Goal: Information Seeking & Learning: Check status

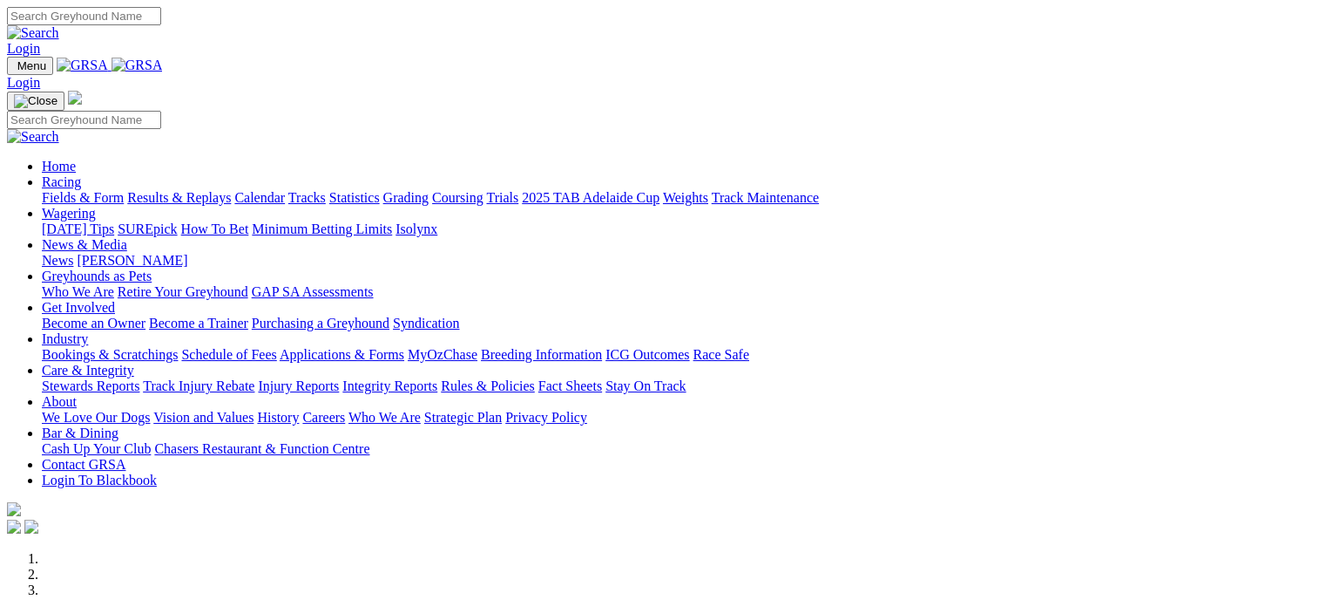
click at [81, 174] on link "Racing" at bounding box center [61, 181] width 39 height 15
click at [231, 190] on link "Results & Replays" at bounding box center [179, 197] width 104 height 15
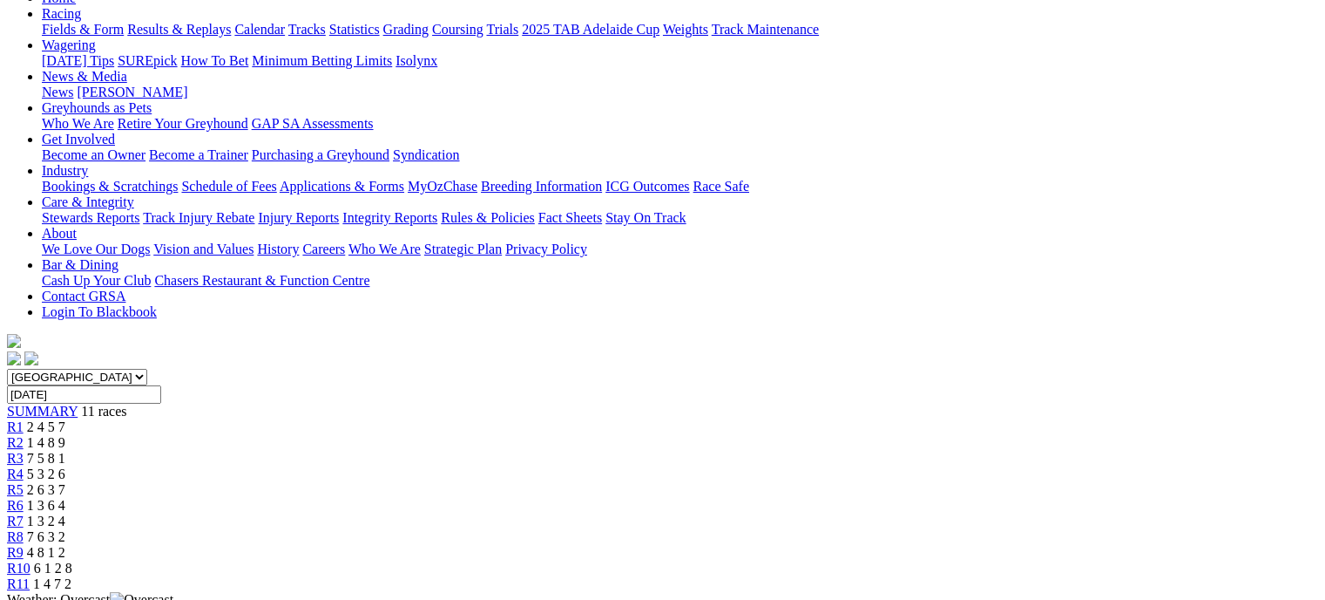
scroll to position [193, 0]
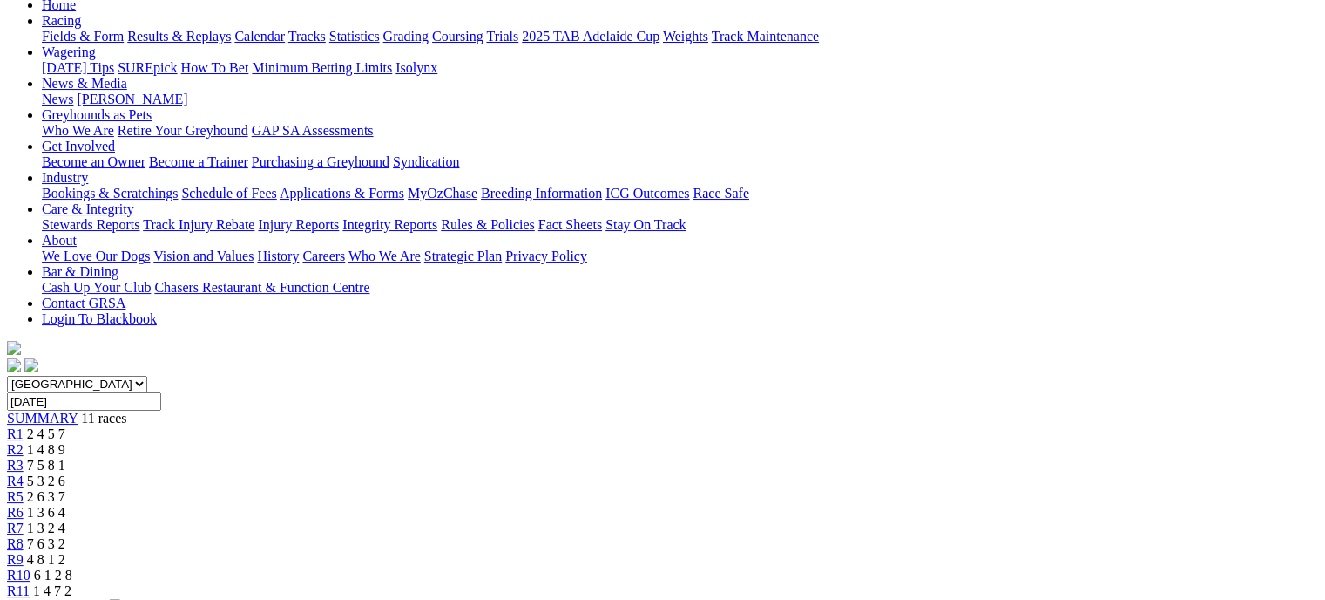
click at [24, 442] on link "R2" at bounding box center [15, 449] width 17 height 15
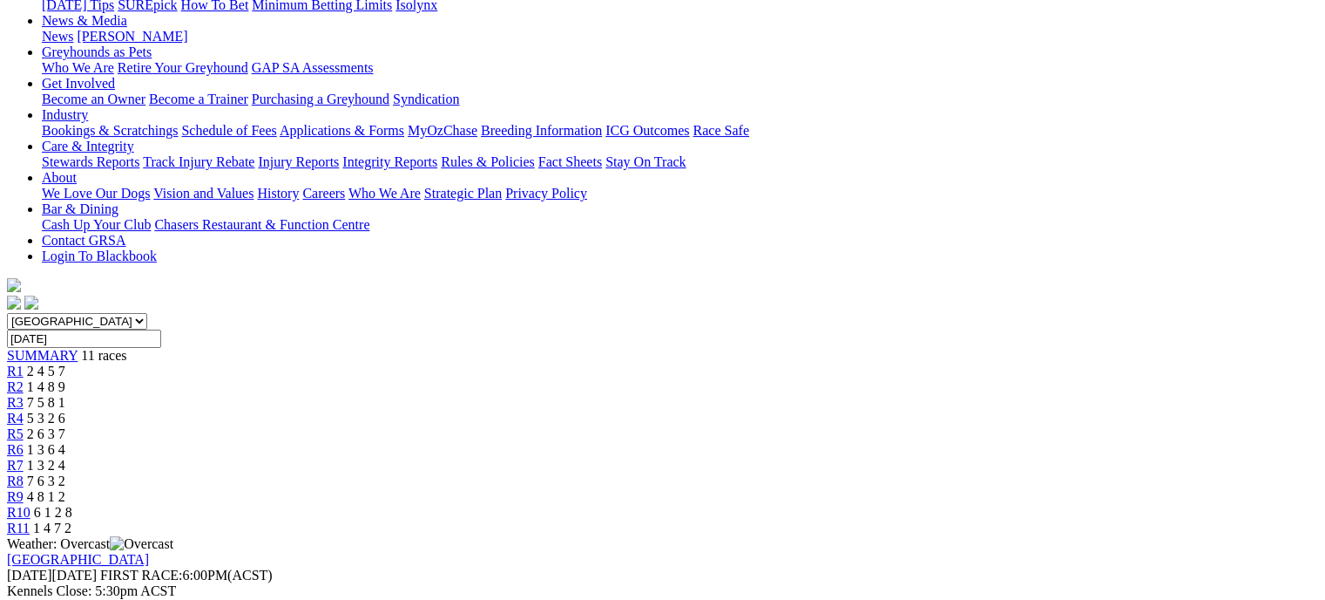
scroll to position [220, 0]
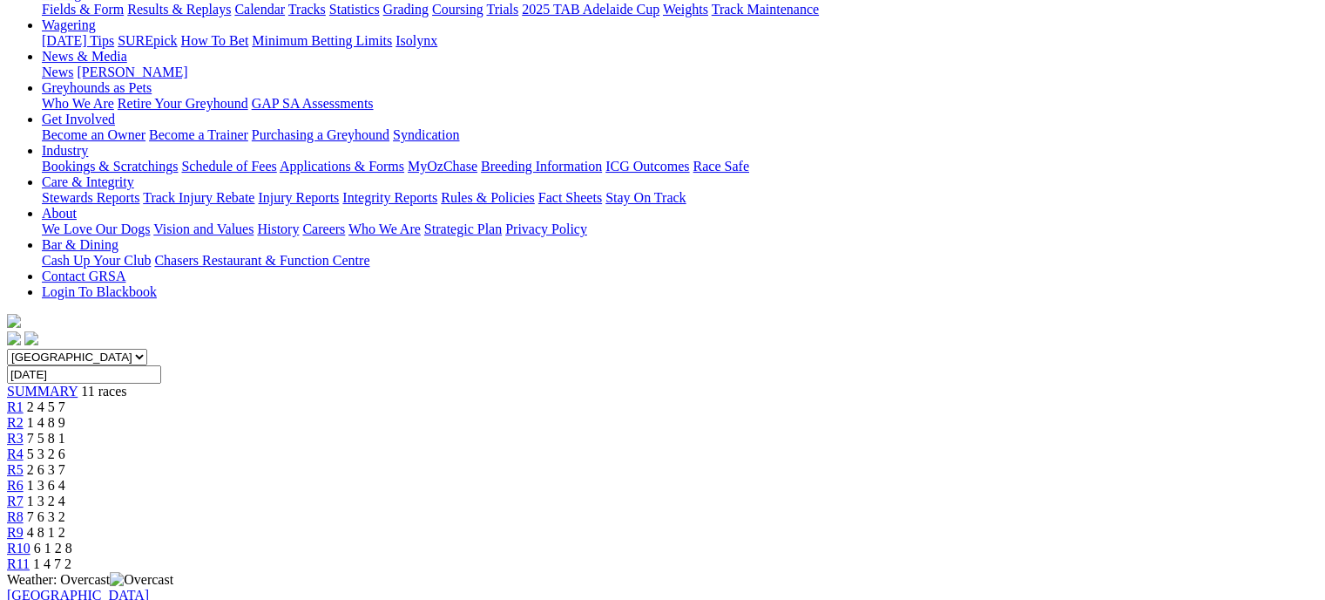
click at [24, 430] on link "R3" at bounding box center [15, 437] width 17 height 15
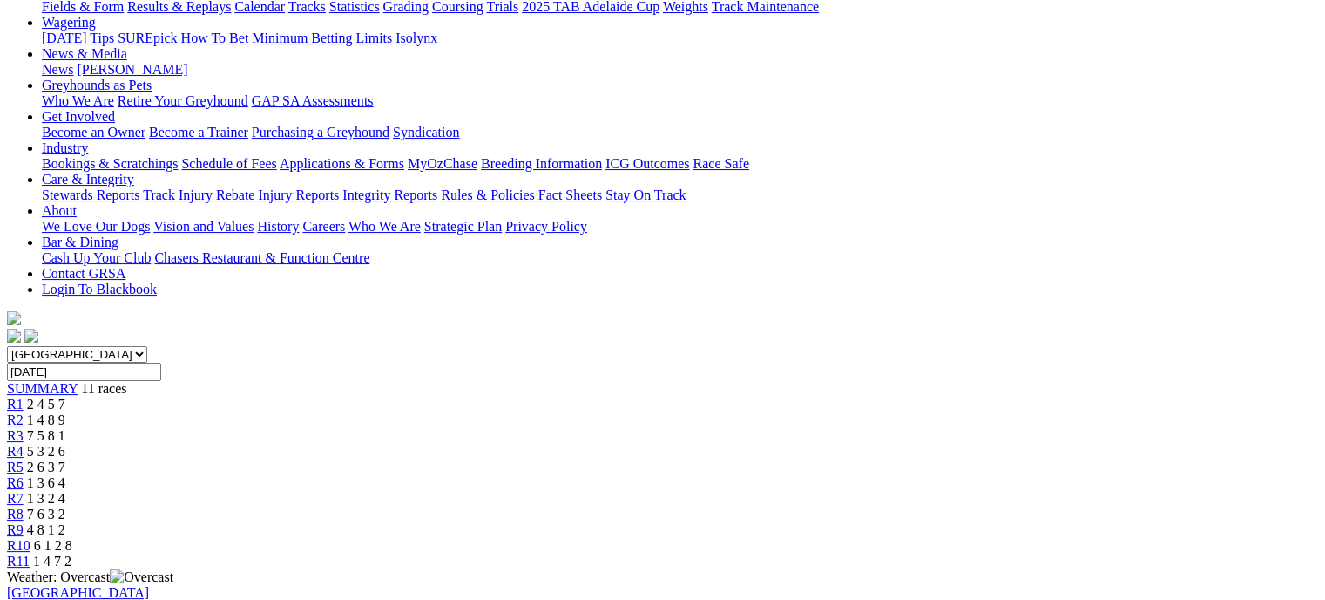
scroll to position [215, 0]
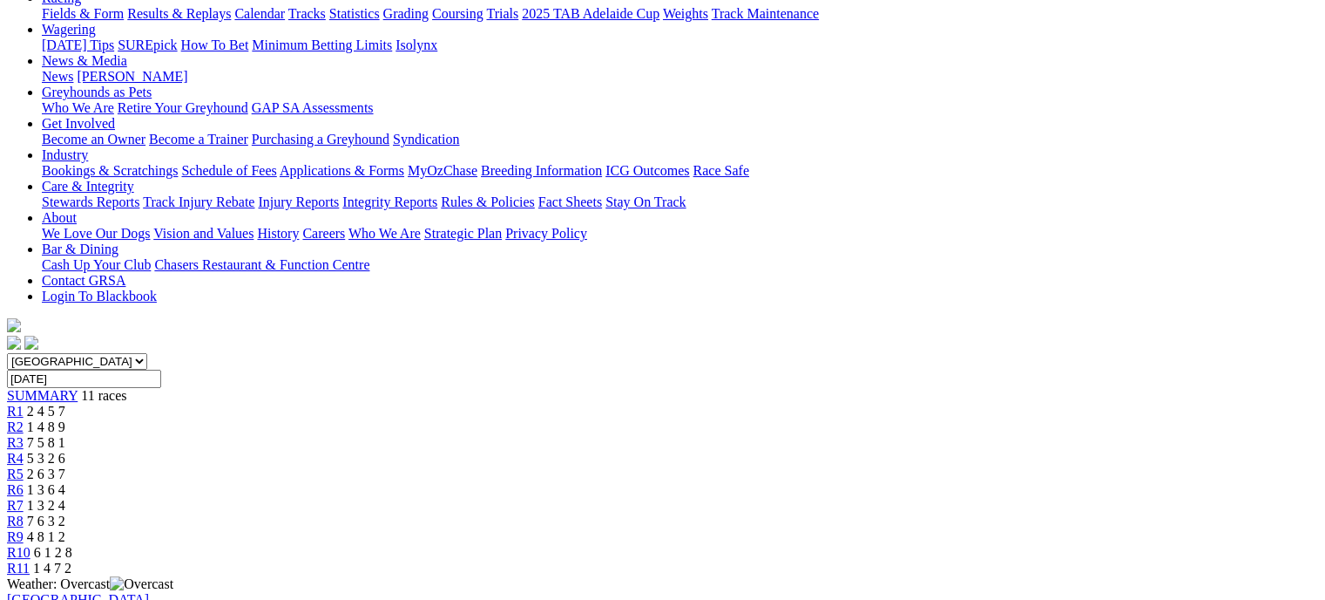
click at [24, 451] on link "R4" at bounding box center [15, 458] width 17 height 15
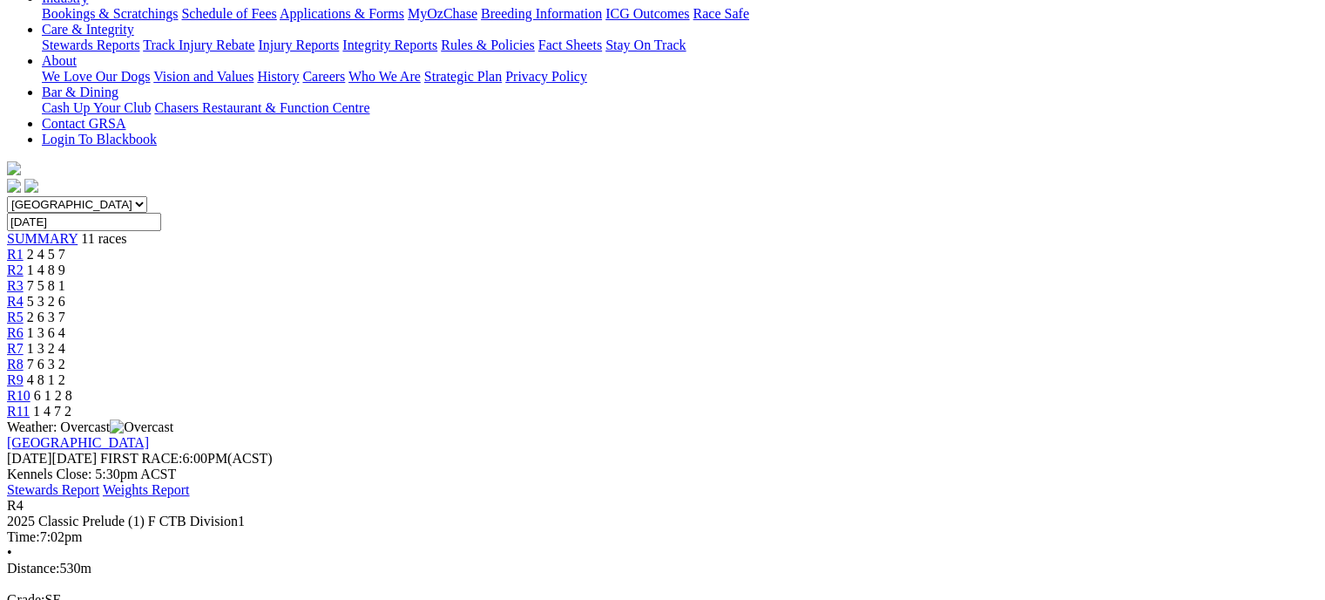
scroll to position [366, 0]
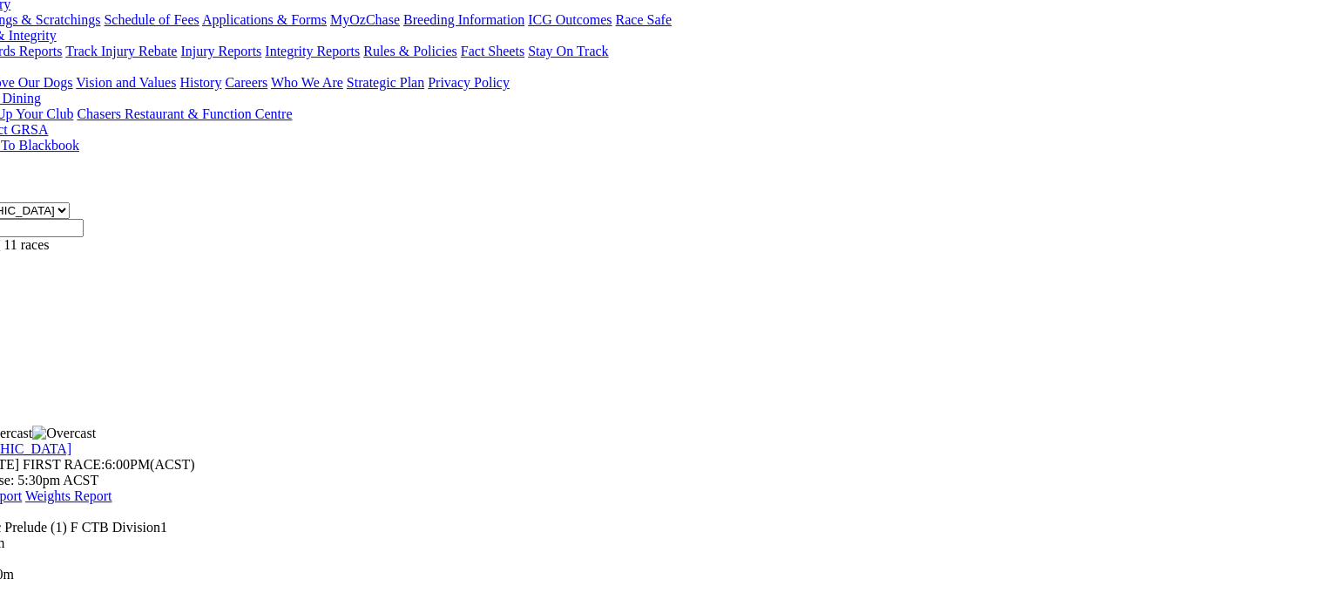
scroll to position [366, 81]
drag, startPoint x: 1321, startPoint y: 185, endPoint x: 1318, endPoint y: 107, distance: 77.6
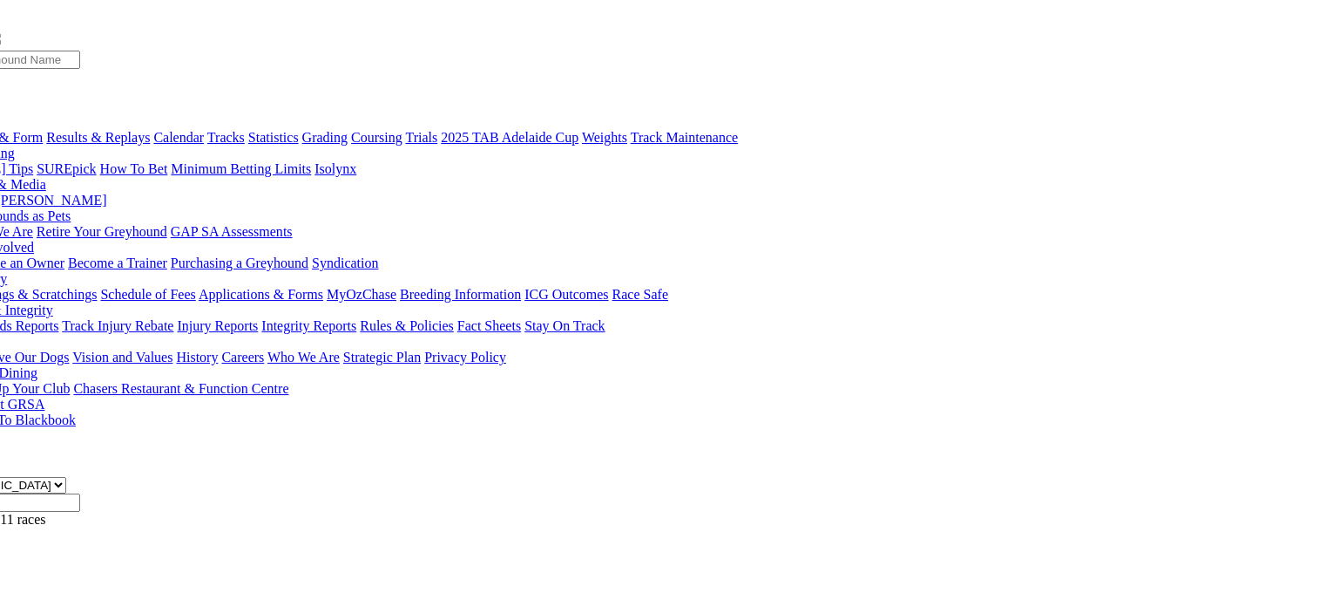
scroll to position [78, 81]
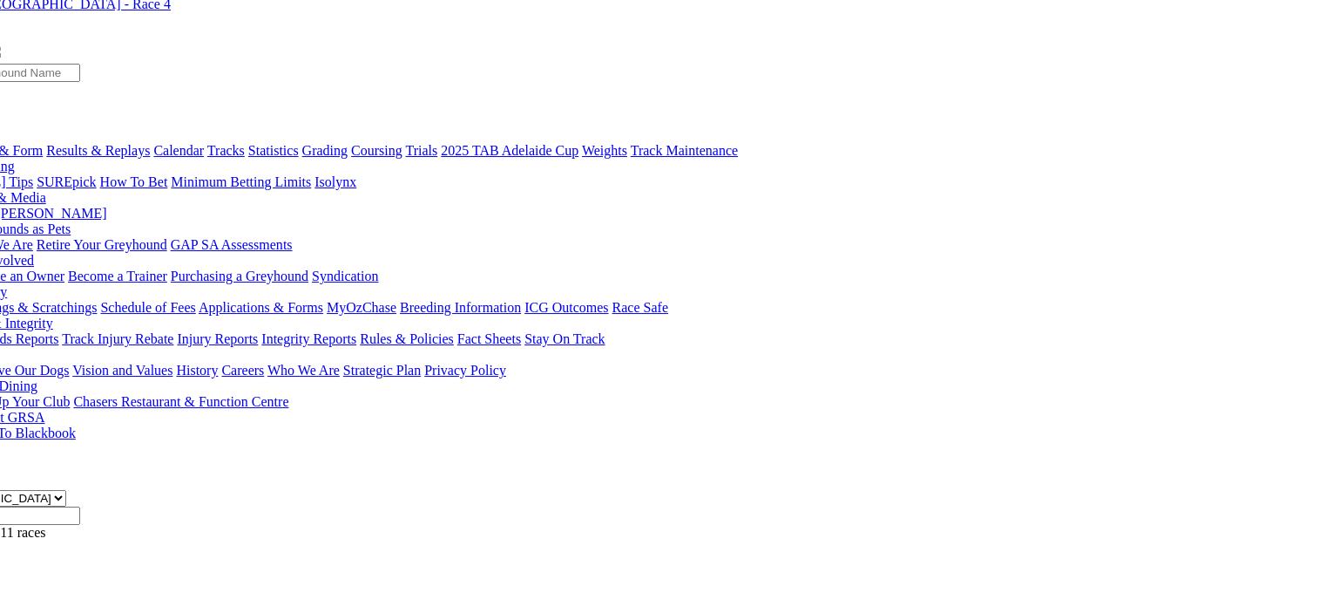
click at [578, 599] on div "R5 2 6 3 7" at bounding box center [582, 611] width 1312 height 16
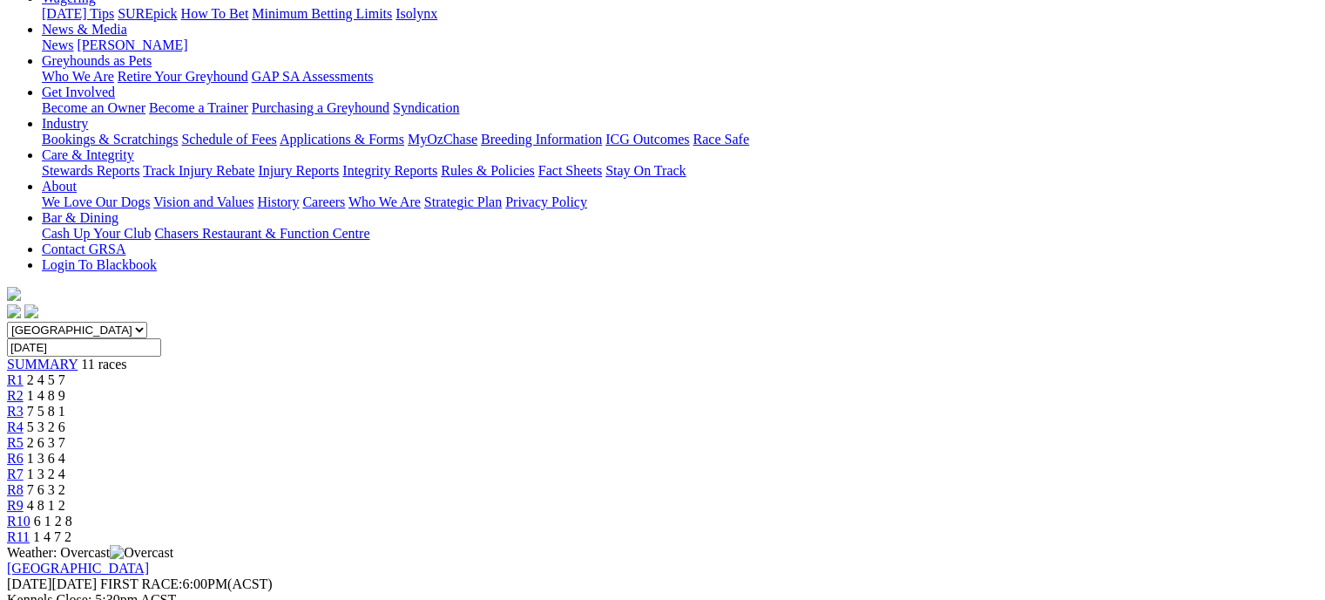
scroll to position [244, 0]
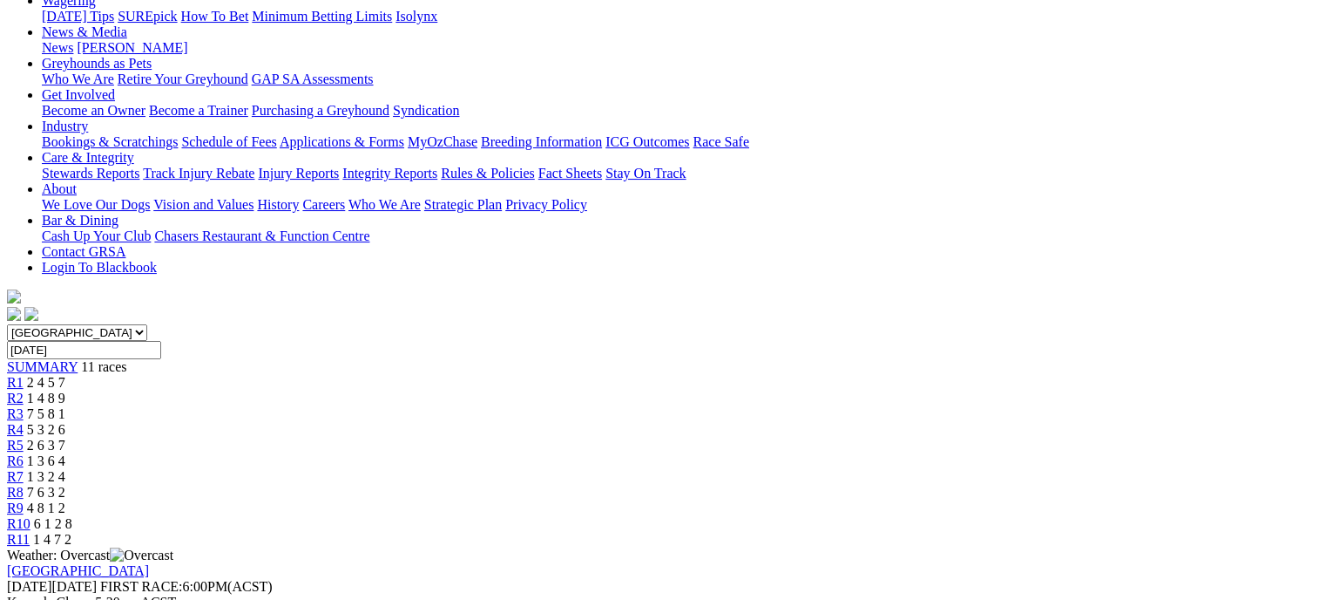
click at [24, 453] on link "R6" at bounding box center [15, 460] width 17 height 15
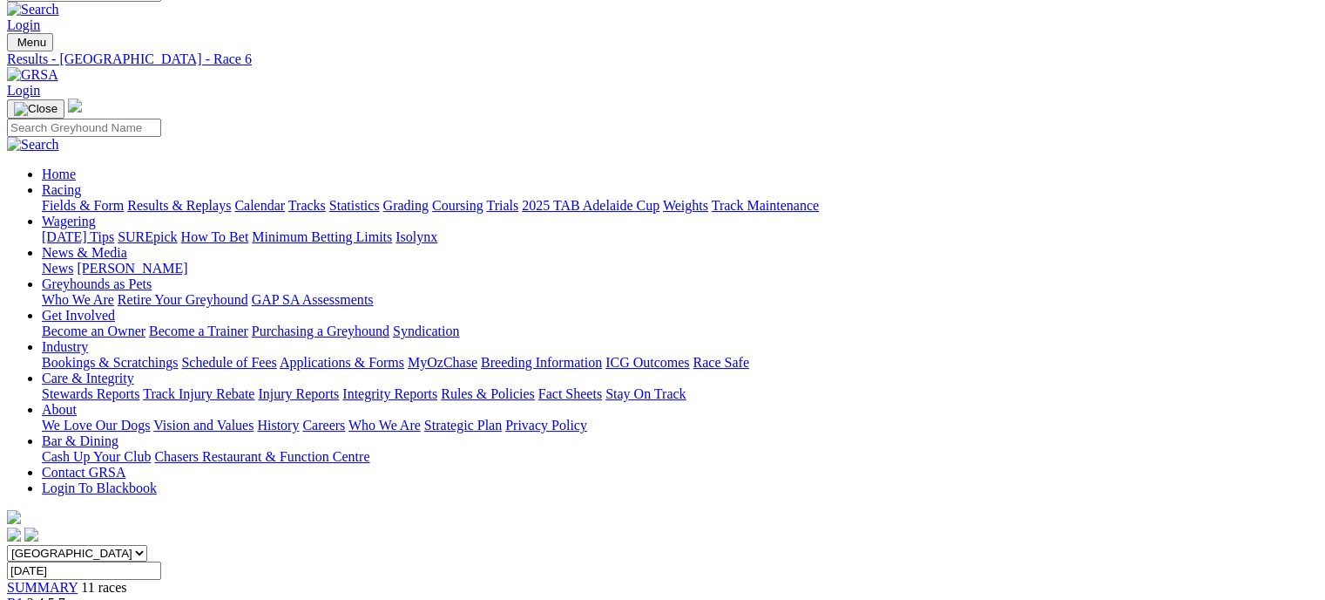
scroll to position [17, 0]
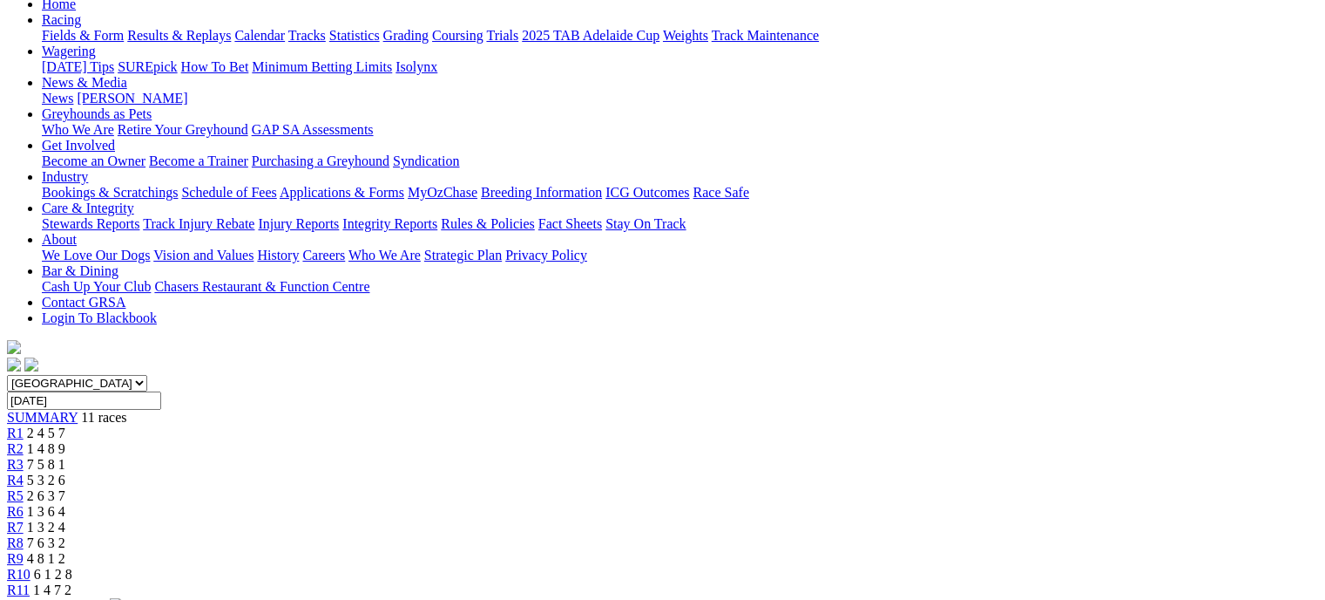
scroll to position [167, 0]
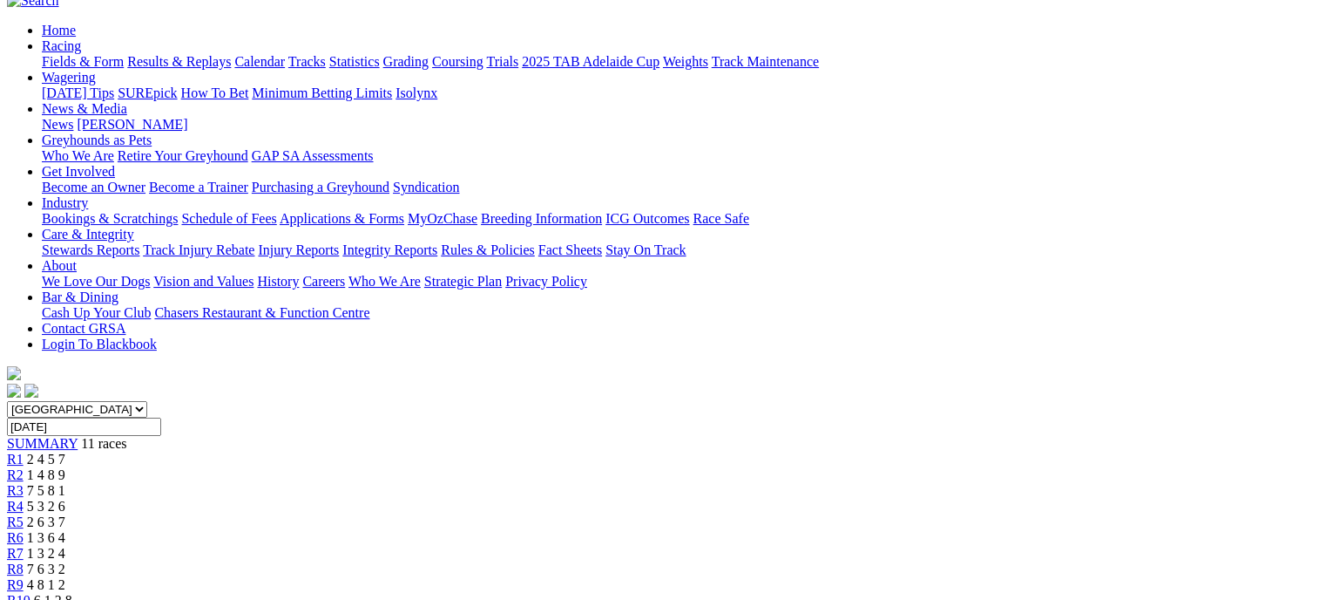
click at [24, 561] on link "R8" at bounding box center [15, 568] width 17 height 15
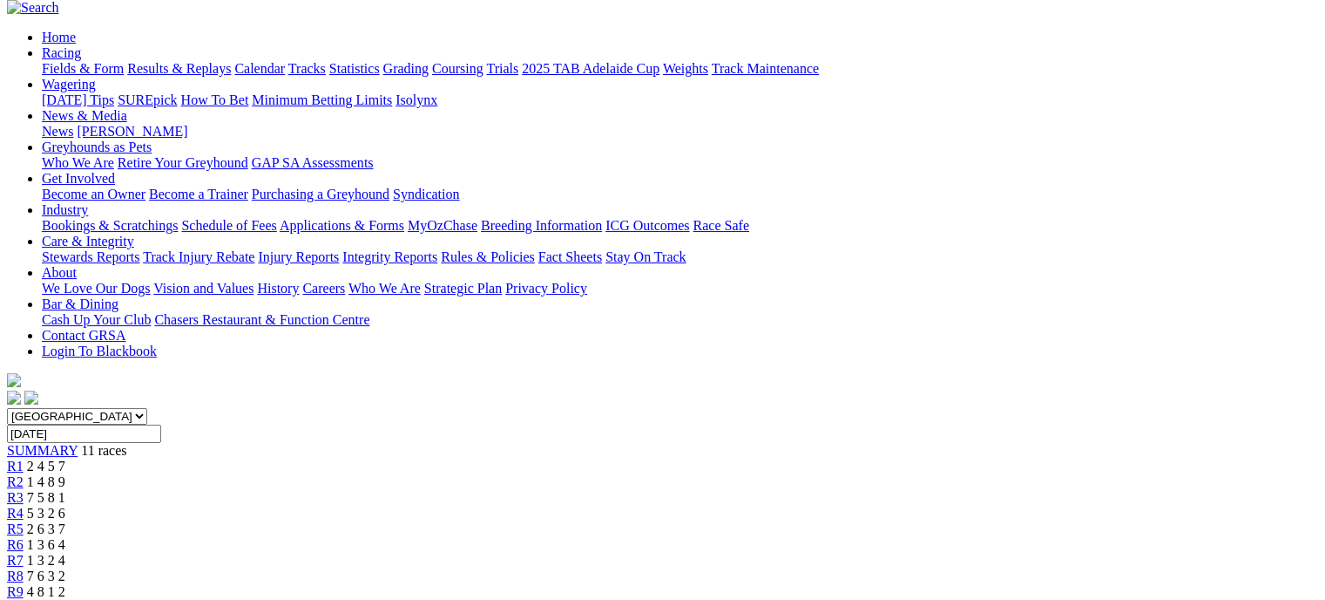
scroll to position [158, 0]
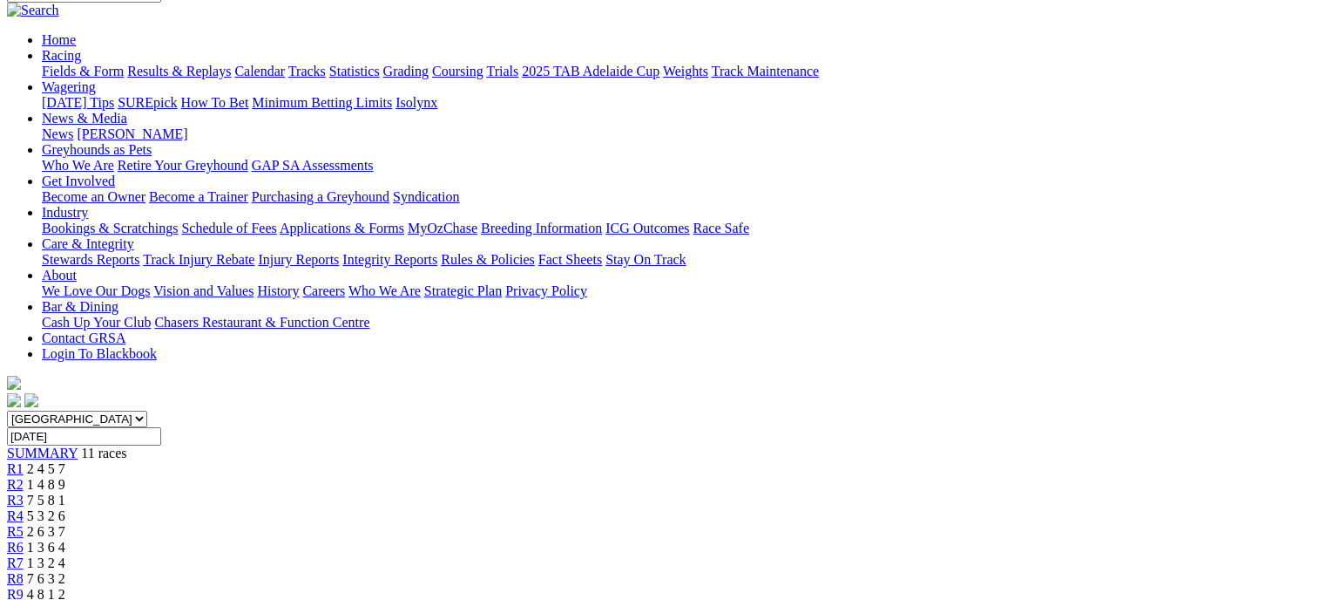
click at [65, 586] on span "4 8 1 2" at bounding box center [46, 593] width 38 height 15
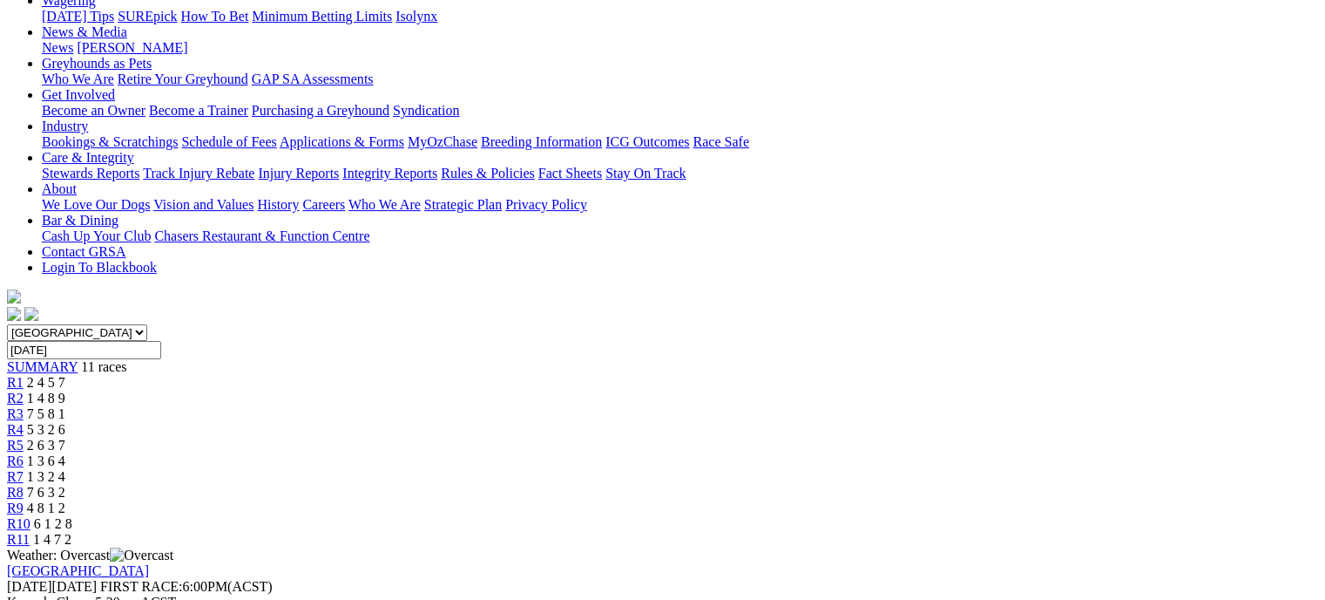
scroll to position [237, 0]
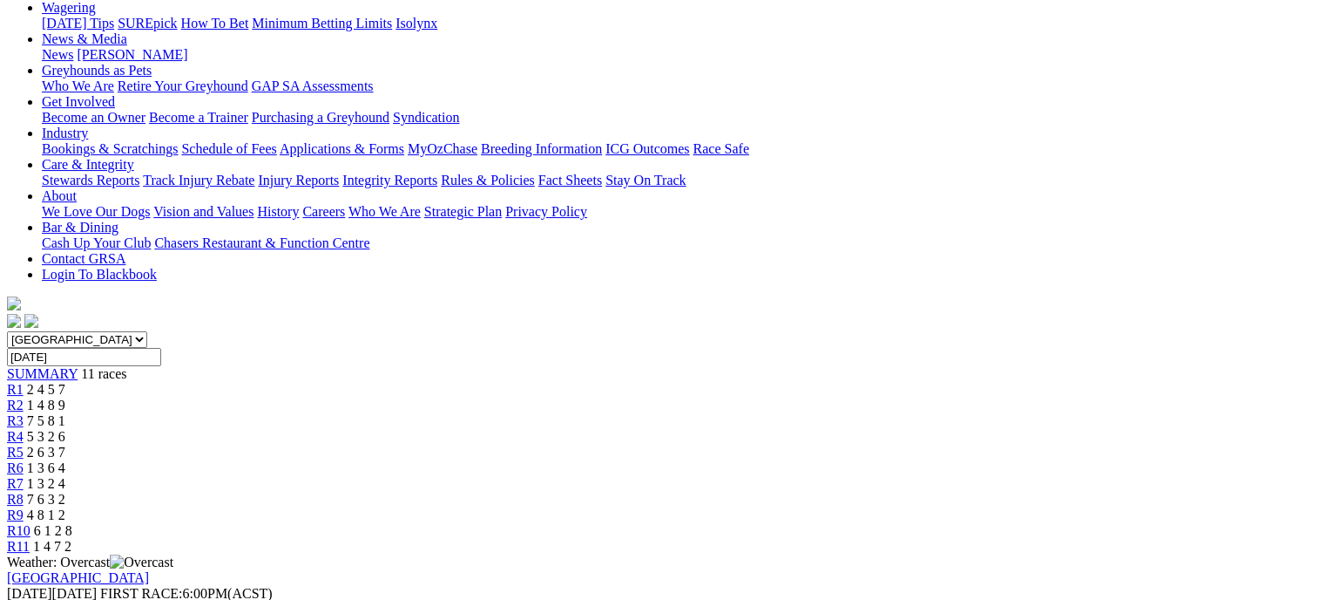
click at [31, 523] on link "R10" at bounding box center [19, 530] width 24 height 15
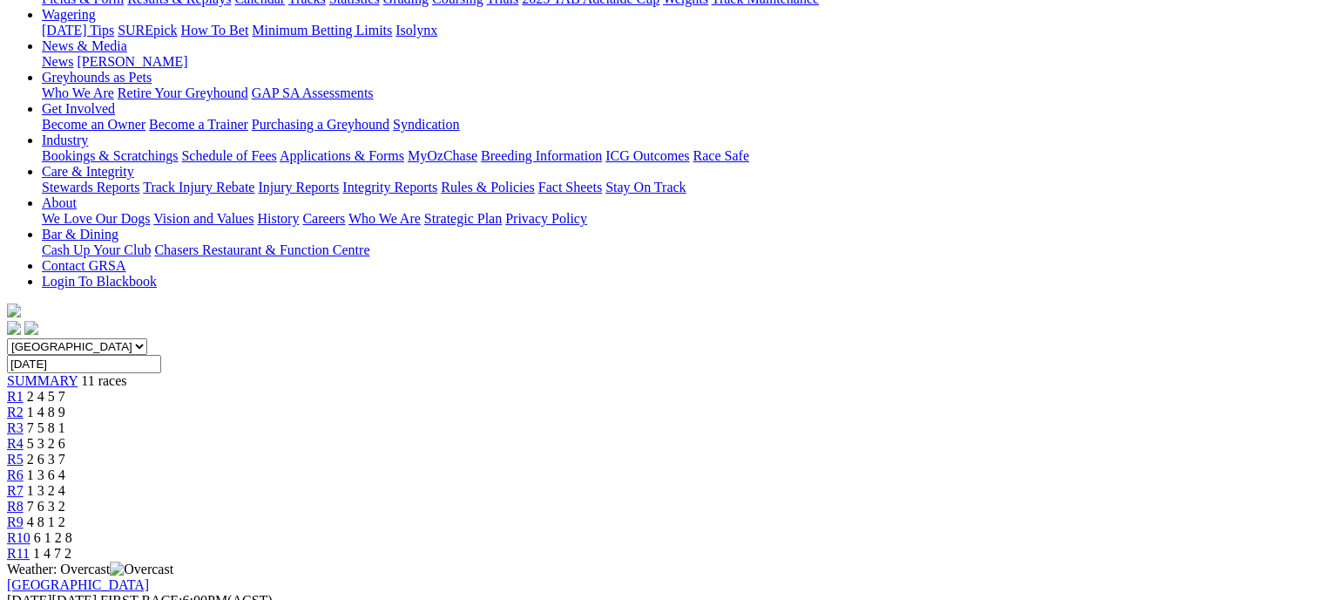
click at [30, 546] on link "R11" at bounding box center [18, 553] width 23 height 15
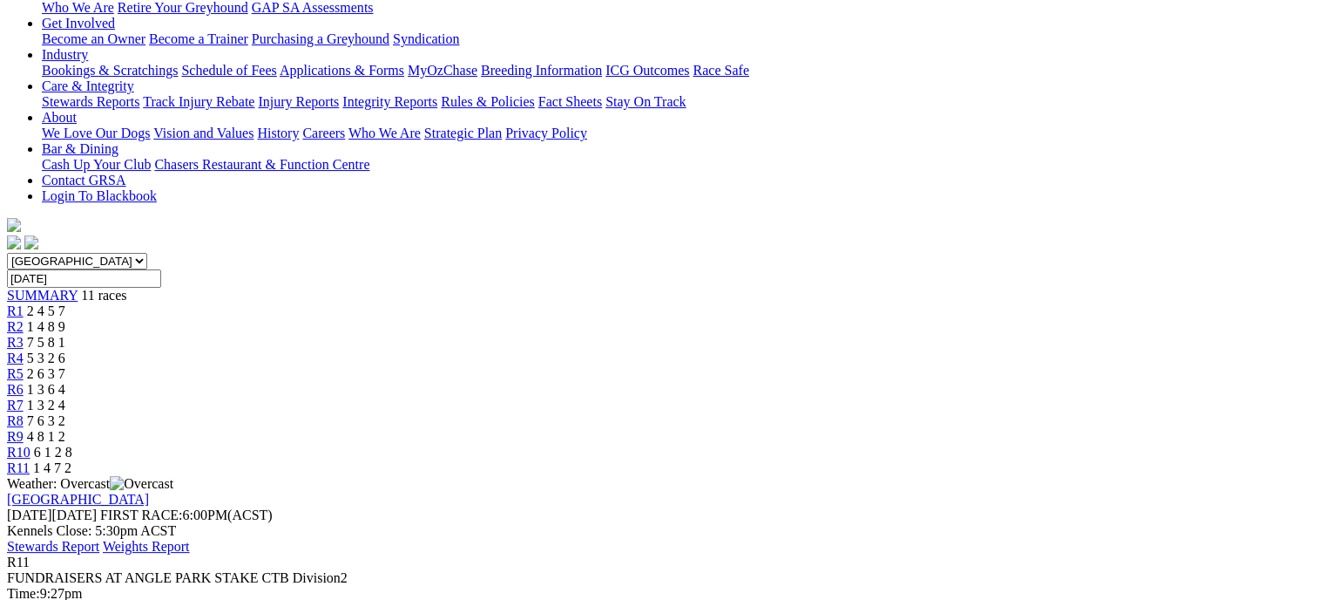
scroll to position [318, 0]
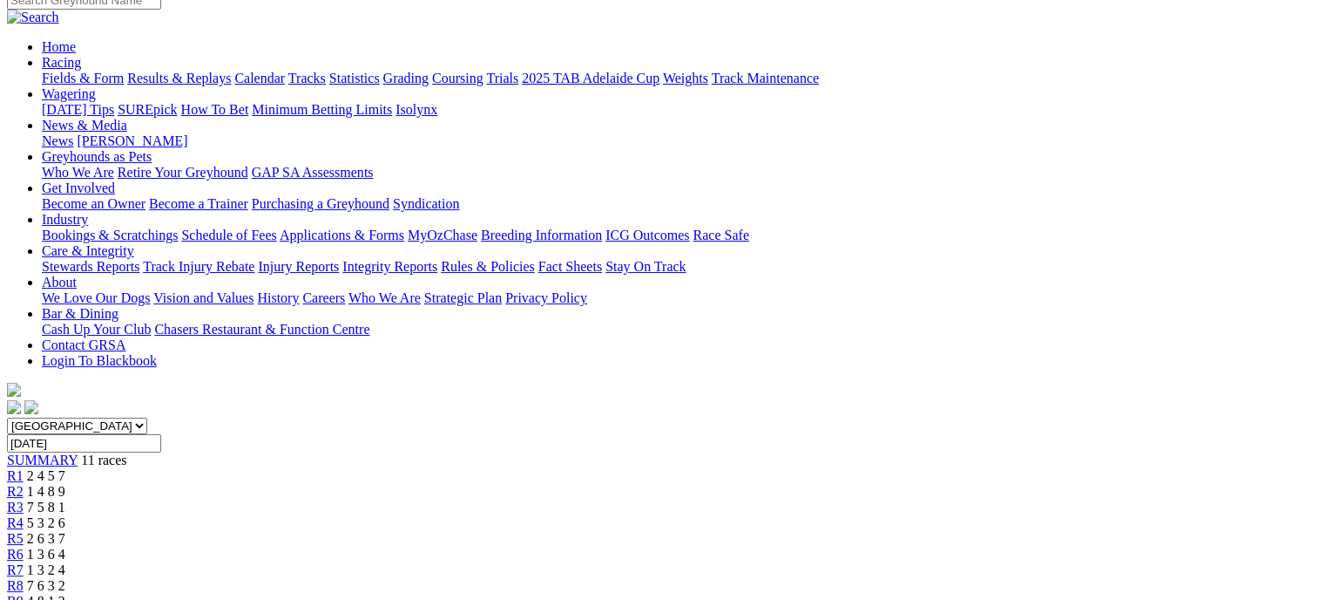
scroll to position [136, 0]
